Goal: Transaction & Acquisition: Purchase product/service

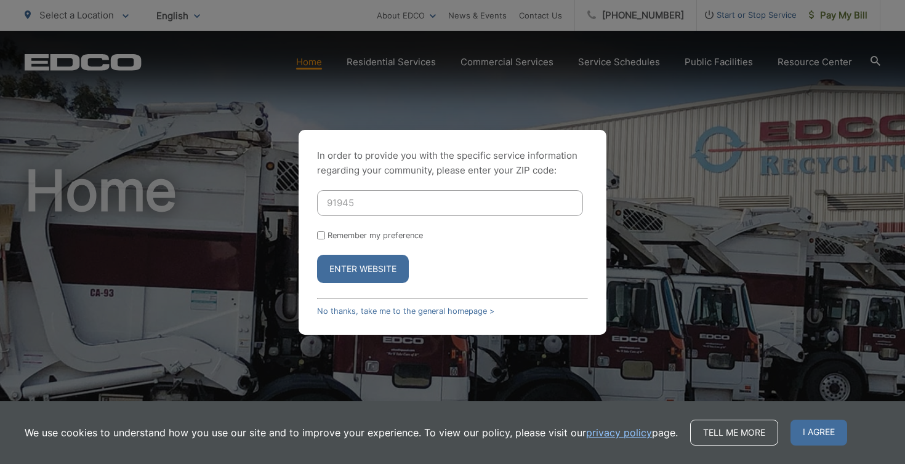
type input "91945"
click at [321, 237] on input "Remember my preference" at bounding box center [321, 235] width 8 height 8
checkbox input "true"
click at [342, 268] on button "Enter Website" at bounding box center [363, 269] width 92 height 28
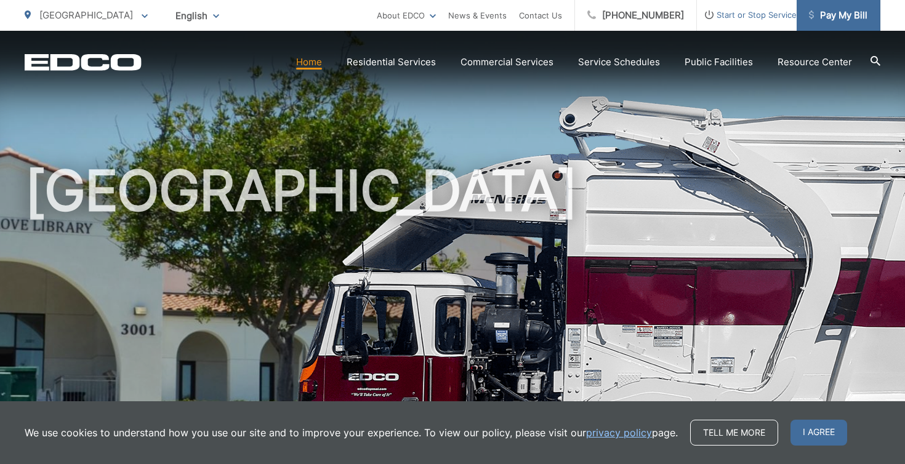
click at [835, 18] on span "Pay My Bill" at bounding box center [838, 15] width 58 height 15
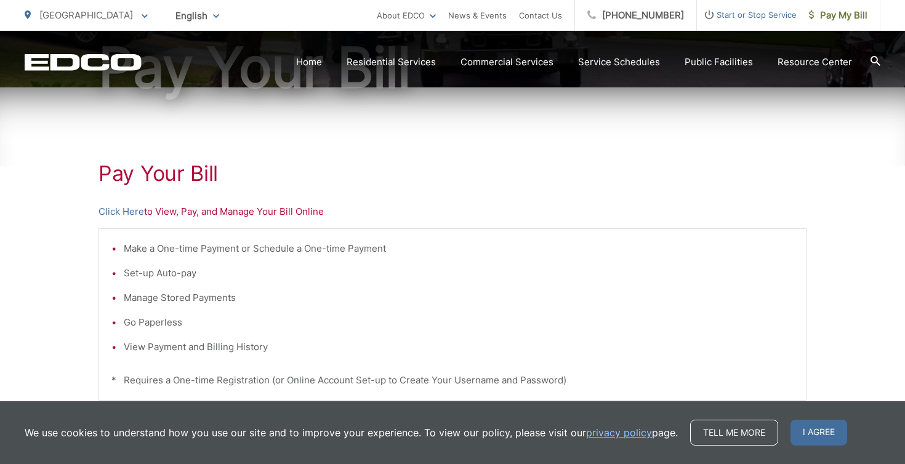
scroll to position [161, 0]
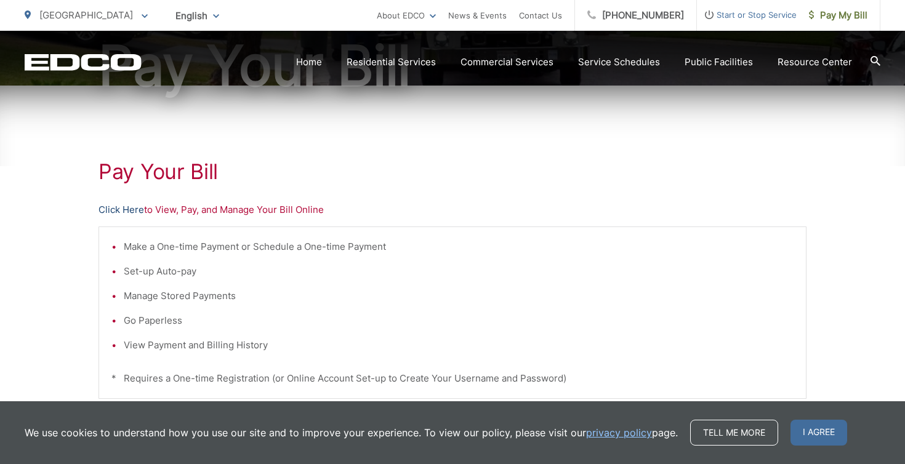
click at [132, 211] on link "Click Here" at bounding box center [121, 209] width 46 height 15
